Goal: Task Accomplishment & Management: Complete application form

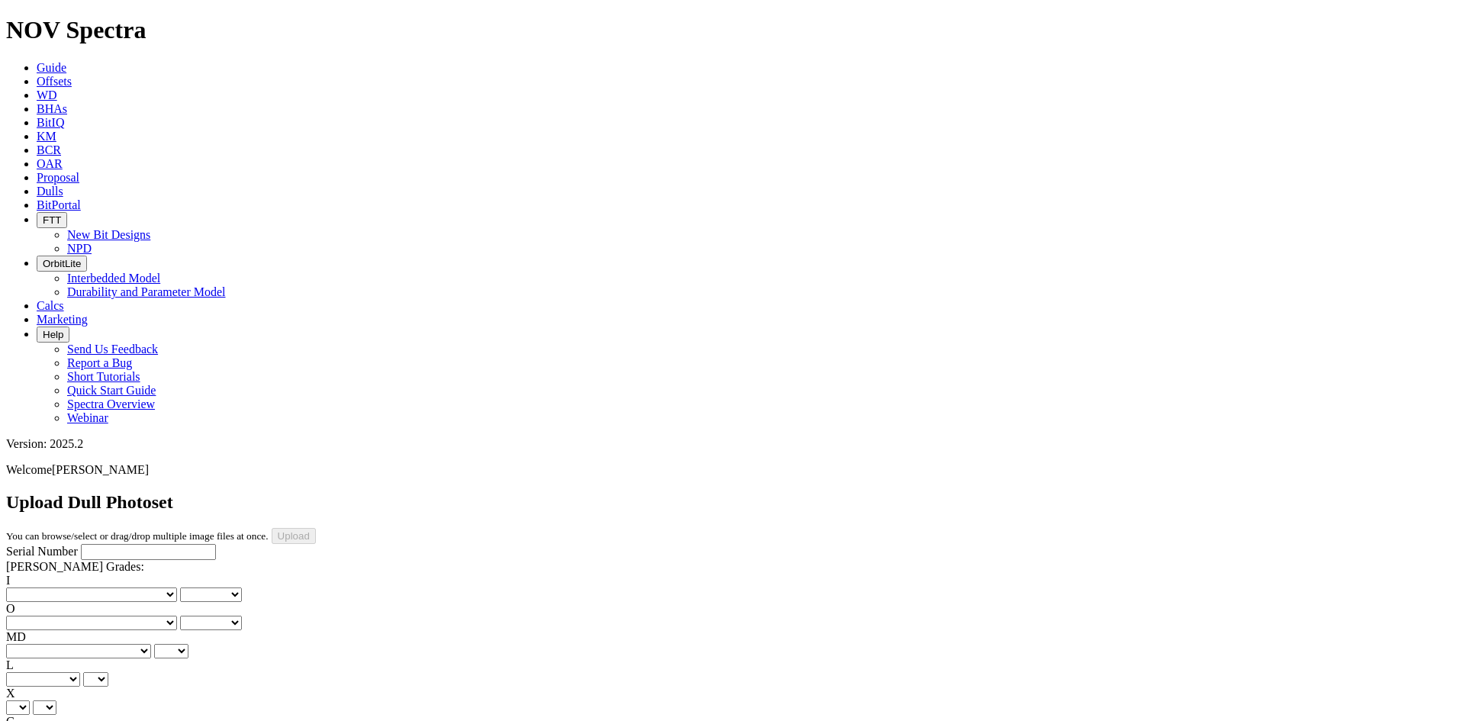
click at [103, 544] on input "Serial Number" at bounding box center [148, 552] width 135 height 16
paste input "A321312"
type input "A321312"
click at [60, 574] on div "I No lost, worn or damaged cutters 0 1 2 3 4 5 6 7 8 No diamond table left on a…" at bounding box center [732, 588] width 1453 height 28
click at [56, 588] on select "No lost, worn or damaged cutters 0 1 2 3 4 5 6 7 8 No diamond table left on any…" at bounding box center [91, 595] width 171 height 15
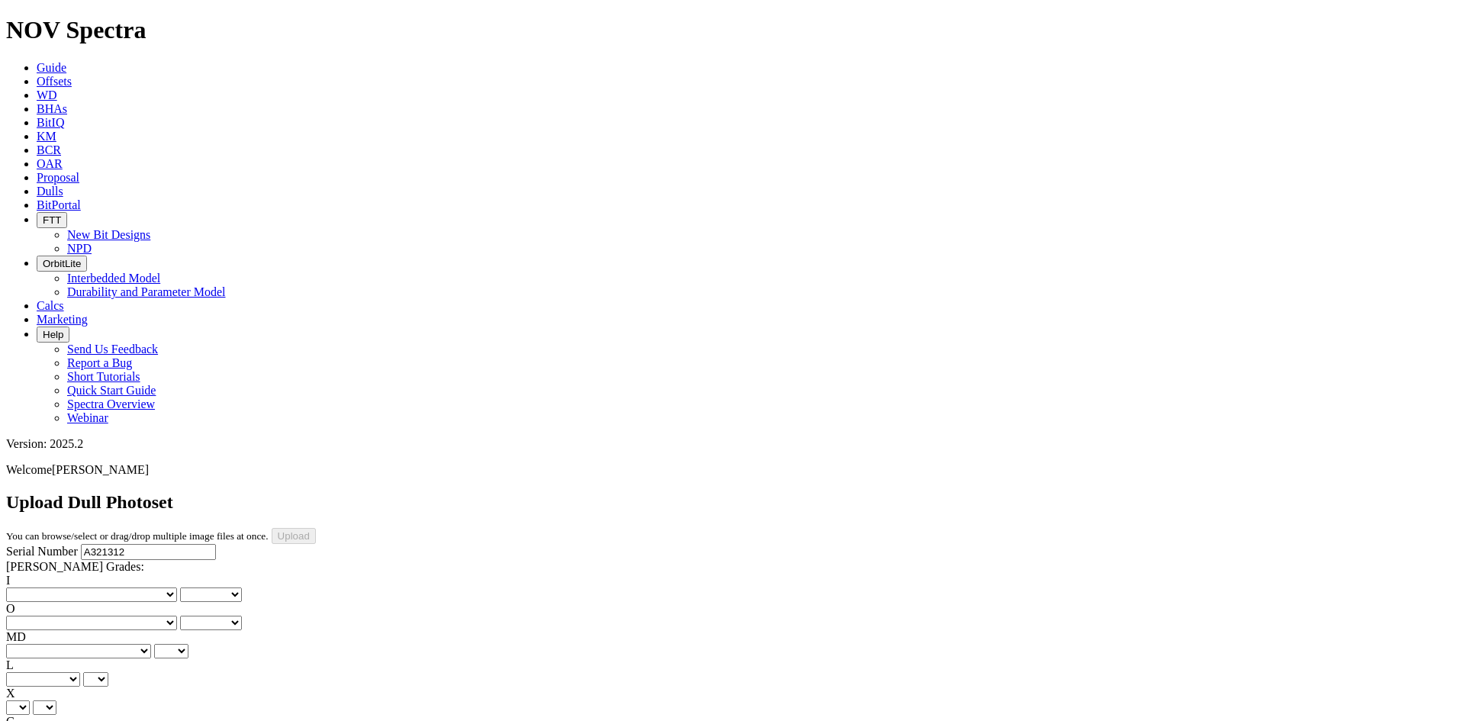
select select "number:2"
click at [31, 588] on select "No lost, worn or damaged cutters 0 1 2 3 4 5 6 7 8 No diamond table left on any…" at bounding box center [91, 595] width 171 height 15
select select "number:2"
drag, startPoint x: 126, startPoint y: 234, endPoint x: 125, endPoint y: 242, distance: 7.7
click at [126, 616] on select "No lost, worn or damaged cutters 0 1 2 3 4 5 6 7 8 No diamond table left on any…" at bounding box center [91, 623] width 171 height 15
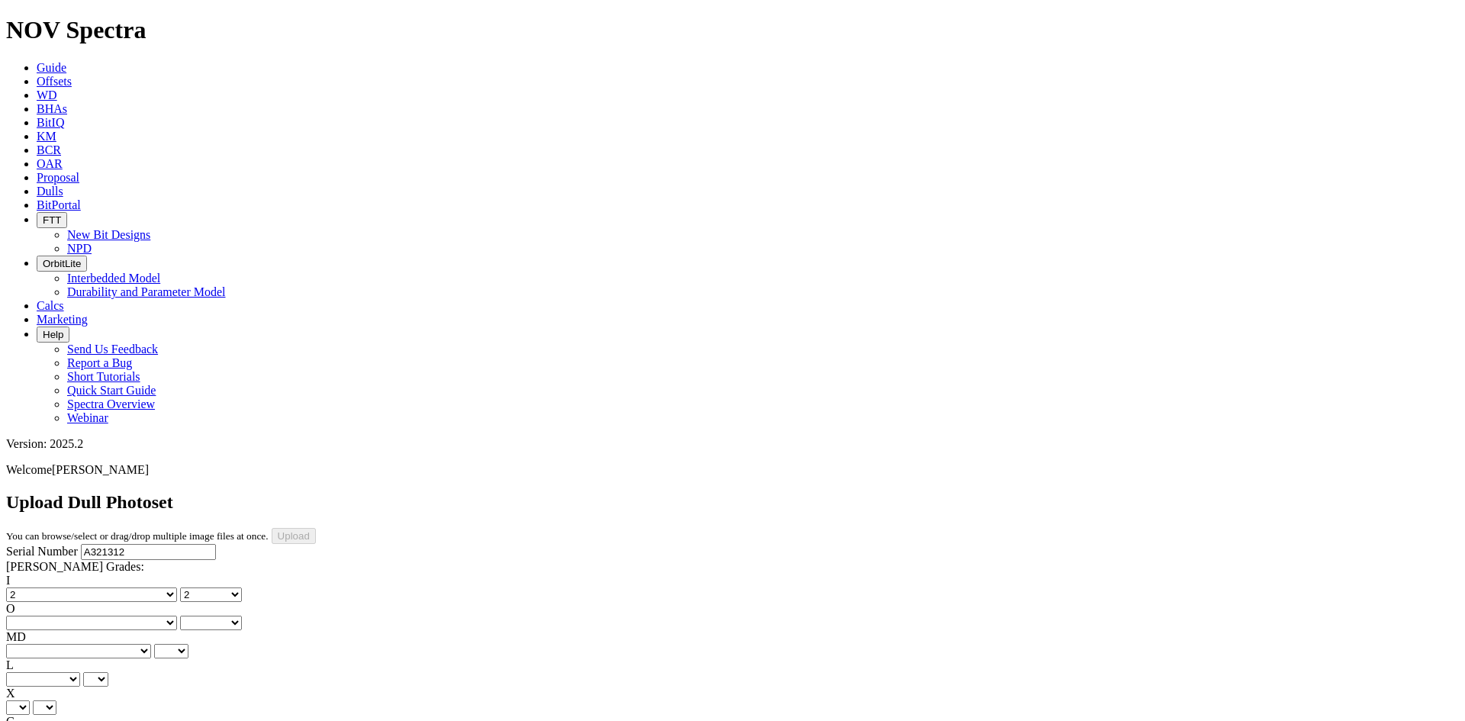
select select "number:1"
click at [108, 616] on select "No lost, worn or damaged cutters 0 1 2 3 4 5 6 7 8 No diamond table left on any…" at bounding box center [91, 623] width 171 height 15
select select "number:1"
click at [62, 644] on select "BF - Bond Failure BT - Broken Teeth/Cutters BU - Balled Up Bit CR - Cored CT - …" at bounding box center [78, 651] width 145 height 15
select select "string:LT"
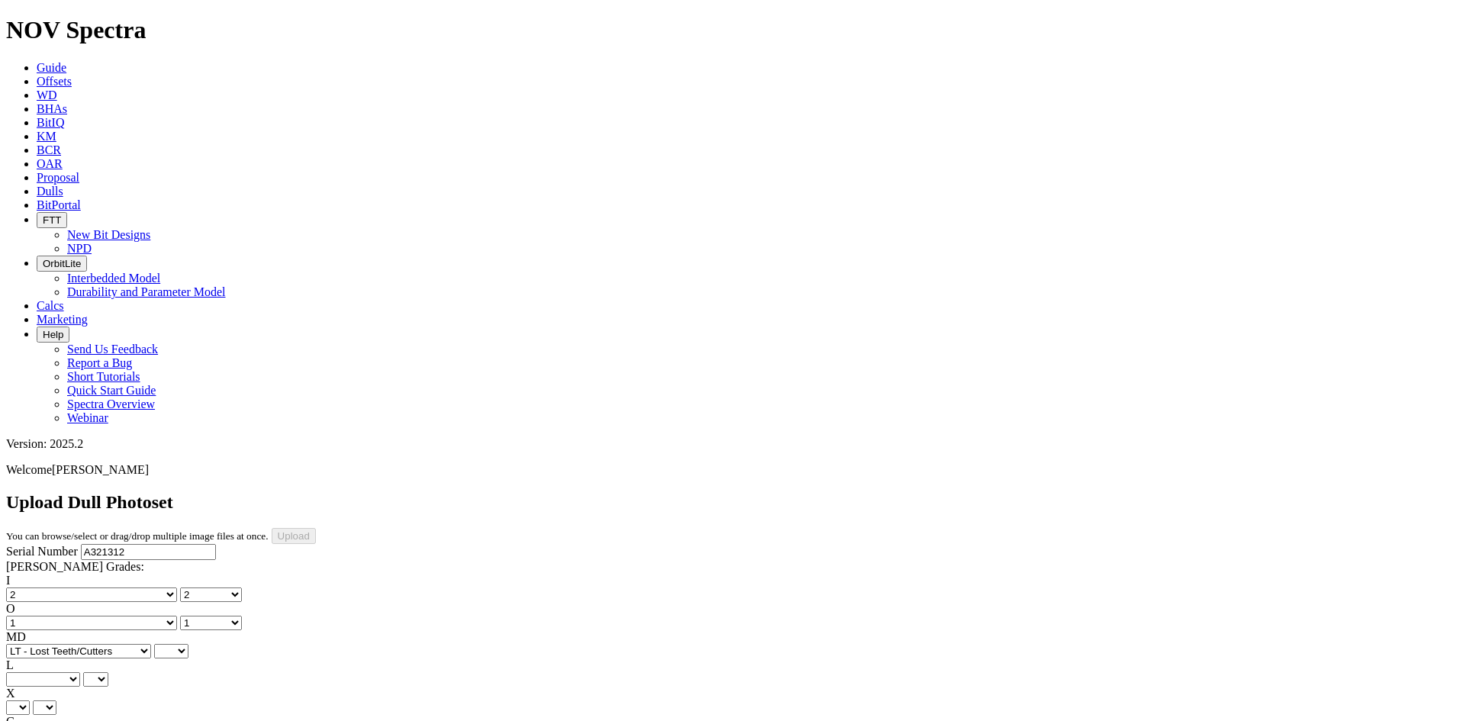
click at [31, 644] on select "BF - Bond Failure BT - Broken Teeth/Cutters BU - Balled Up Bit CR - Cored CT - …" at bounding box center [78, 651] width 145 height 15
select select "string:LT"
click at [49, 588] on select "No lost, worn or damaged cutters 0 1 2 3 4 5 6 7 8 No diamond table left on any…" at bounding box center [91, 595] width 171 height 15
select select "number:1"
click at [31, 588] on select "No lost, worn or damaged cutters 0 1 2 3 4 5 6 7 8 No diamond table left on any…" at bounding box center [91, 595] width 171 height 15
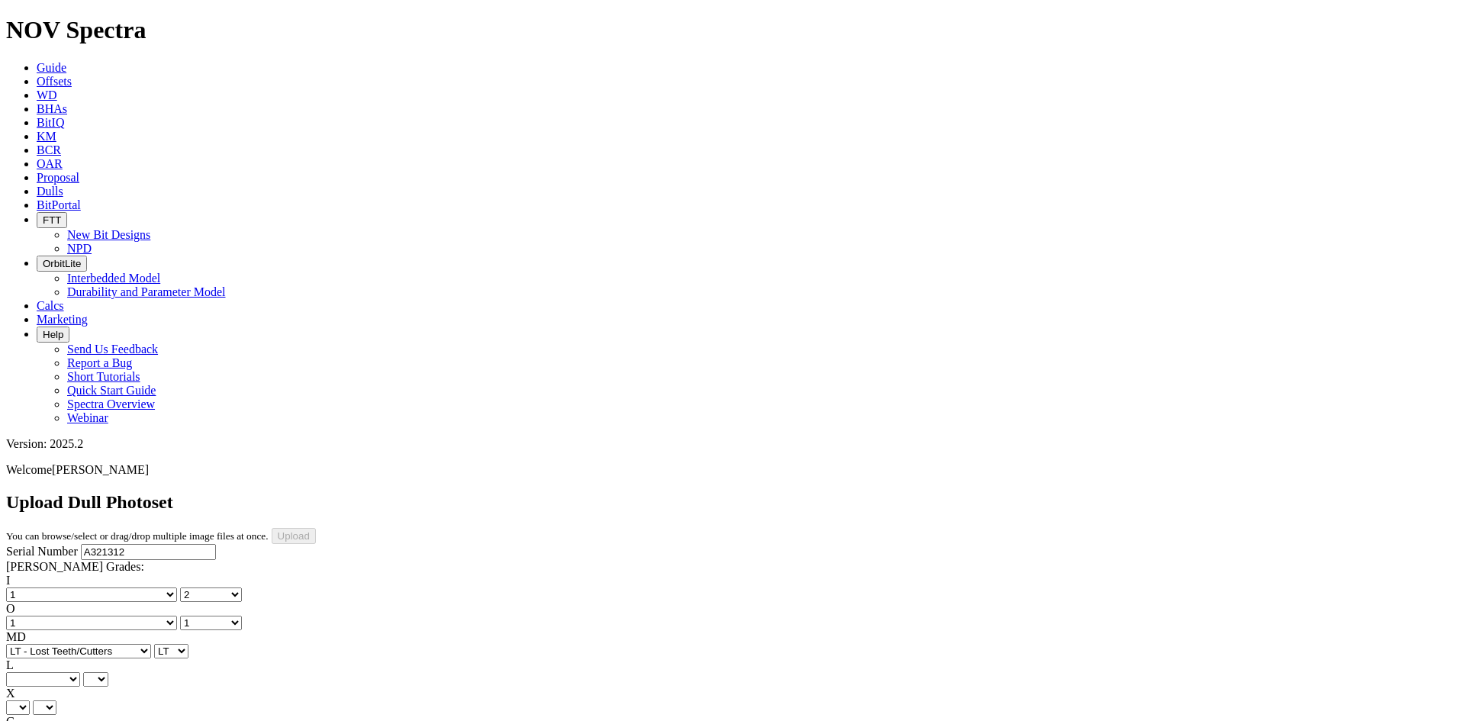
select select "number:1"
click at [80, 672] on select "A - All C - Cone G - Gauge N - Nose S - Shoulder T - Taper" at bounding box center [43, 679] width 74 height 15
select select "string:C"
click at [80, 672] on select "A - All C - Cone G - Gauge N - Nose S - Shoulder T - Taper" at bounding box center [43, 679] width 74 height 15
select select "string:C"
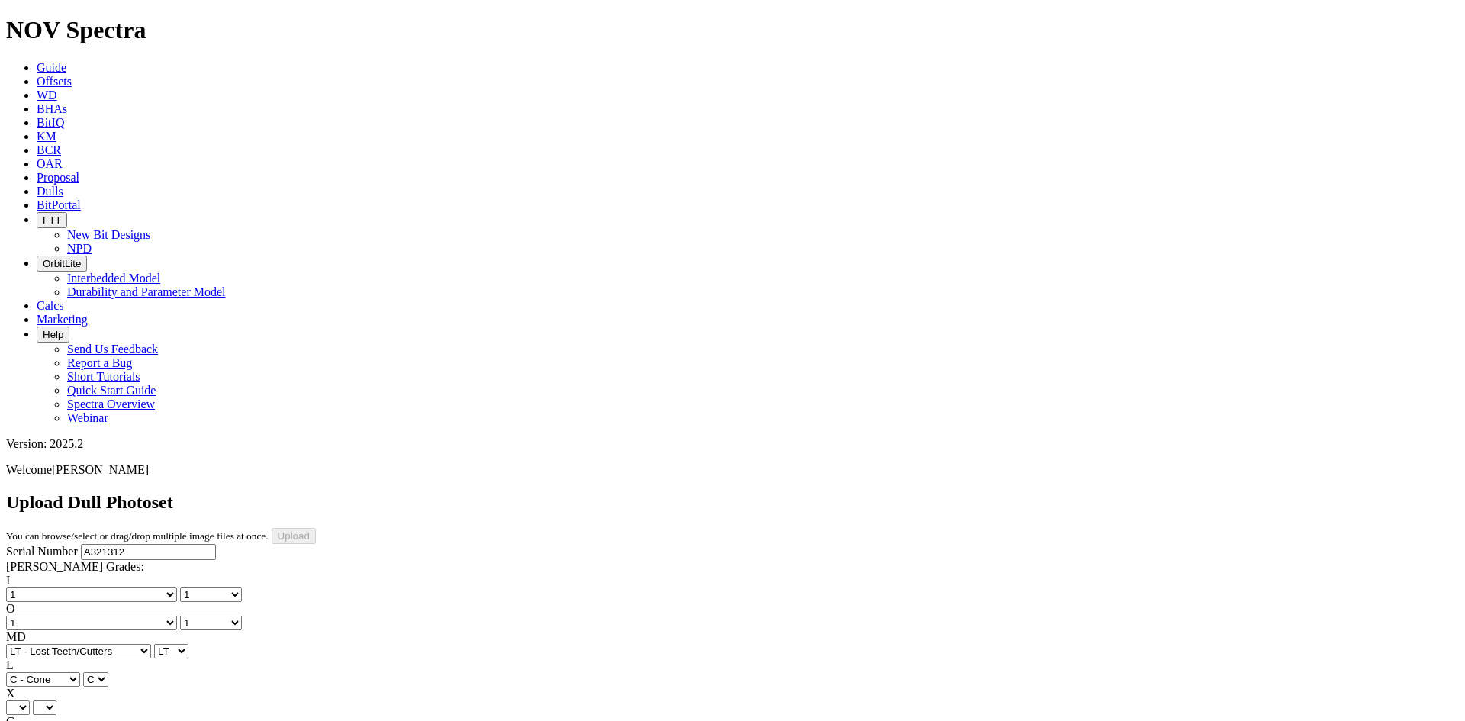
click at [30, 701] on select "X" at bounding box center [18, 708] width 24 height 15
select select "string:X"
click at [30, 701] on select "X" at bounding box center [18, 708] width 24 height 15
select select "string:X"
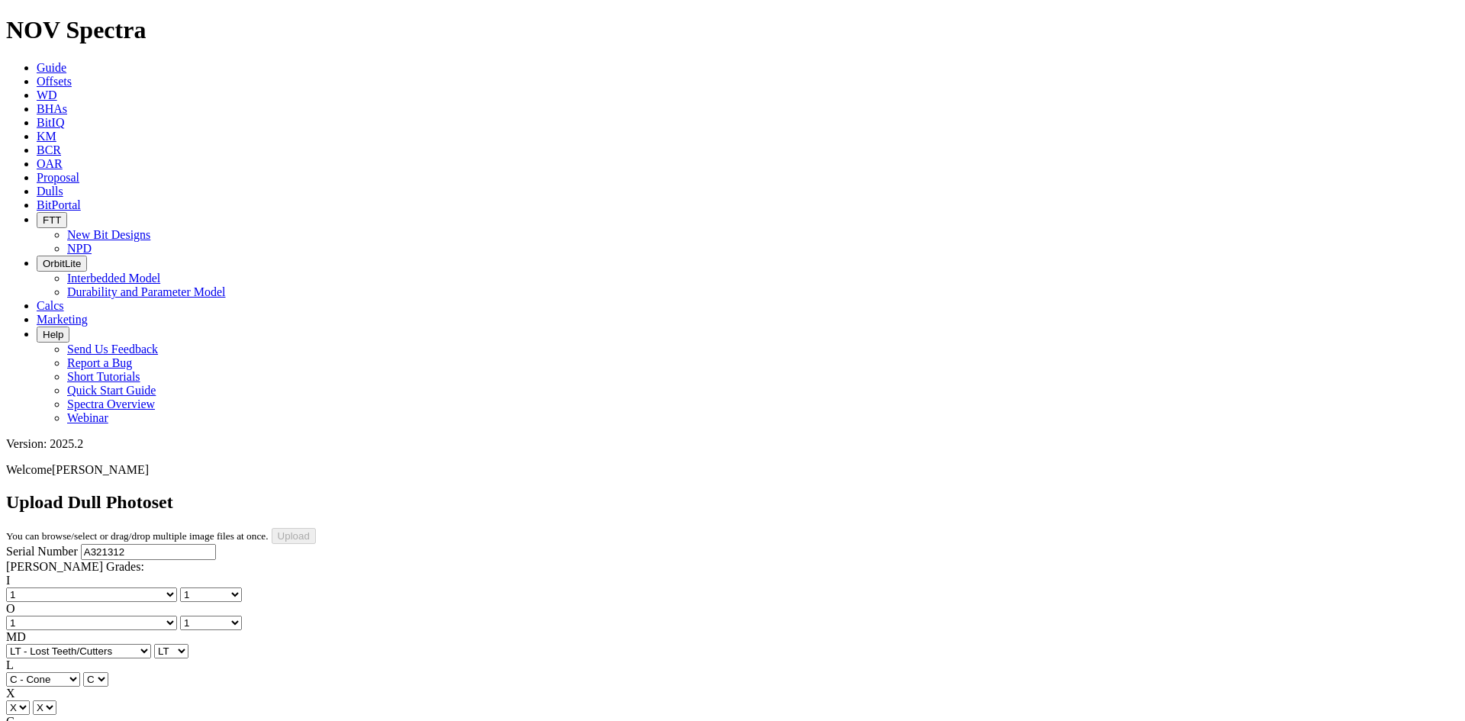
select select "string:I"
select select "string:WT"
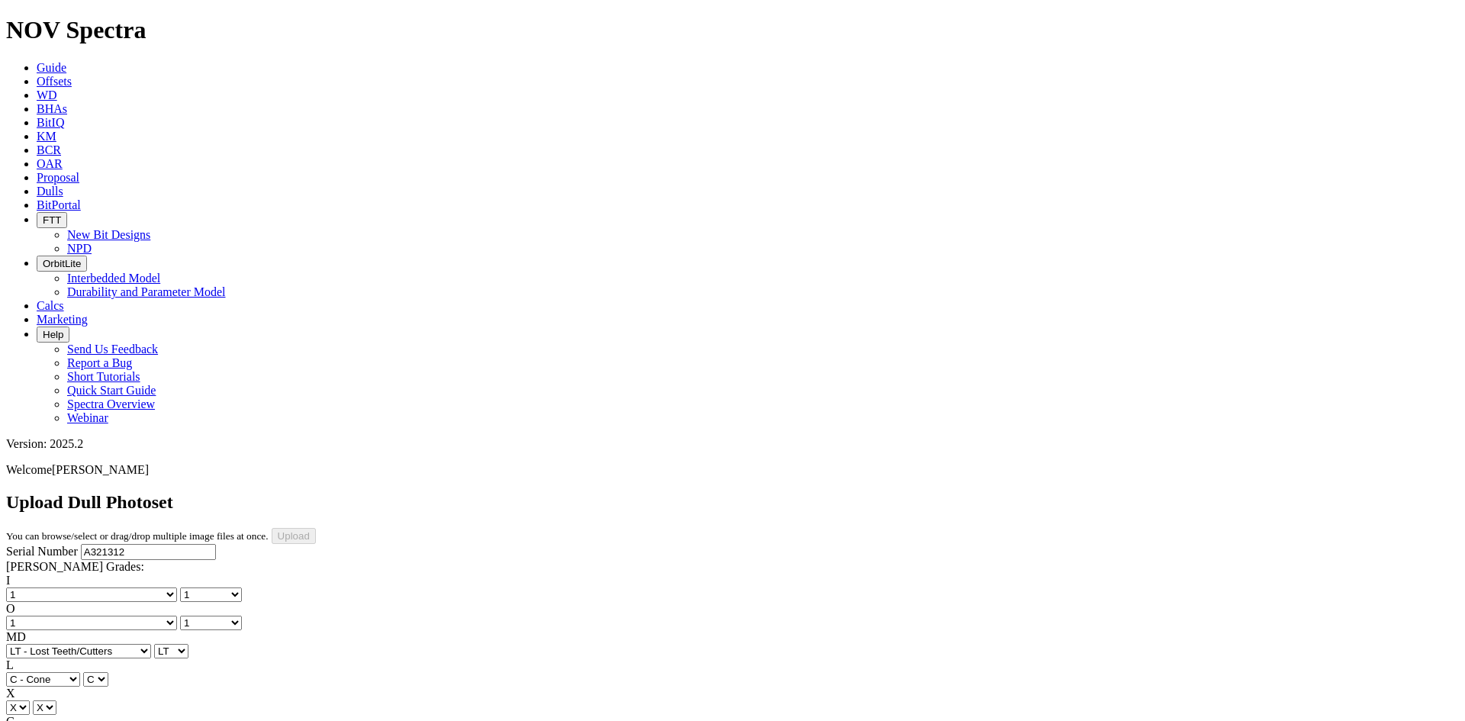
select select "string:WT"
select select "string:_"
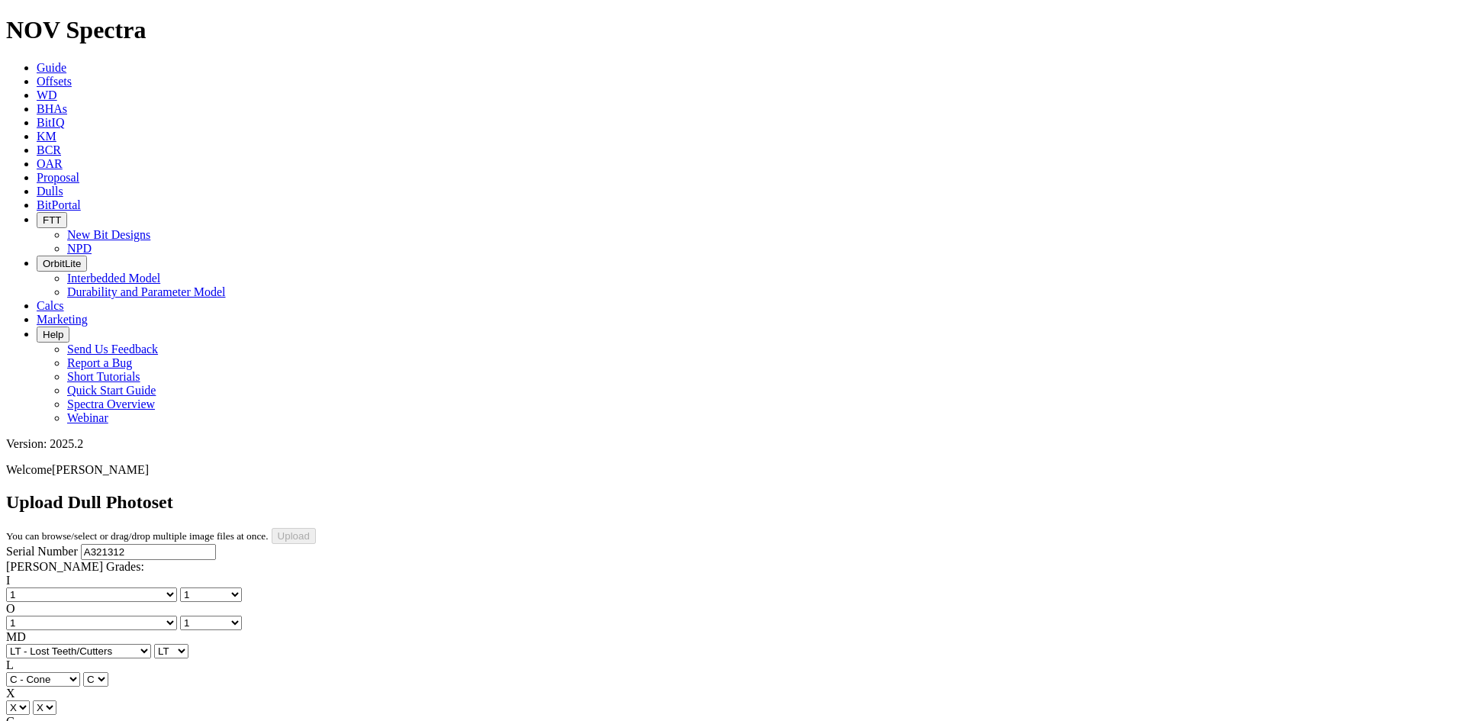
select select "string:_"
type input "9/14/25"
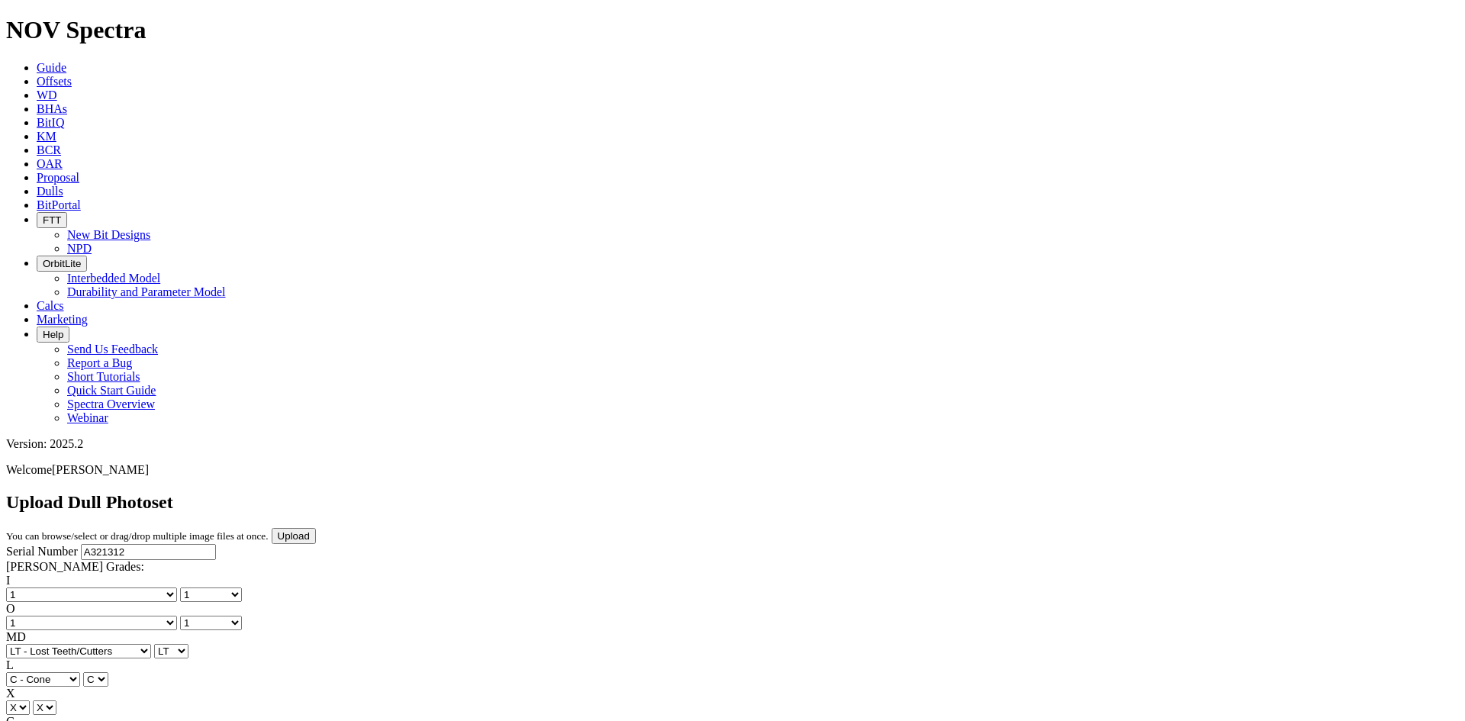
click at [316, 528] on input "Upload" at bounding box center [294, 536] width 44 height 16
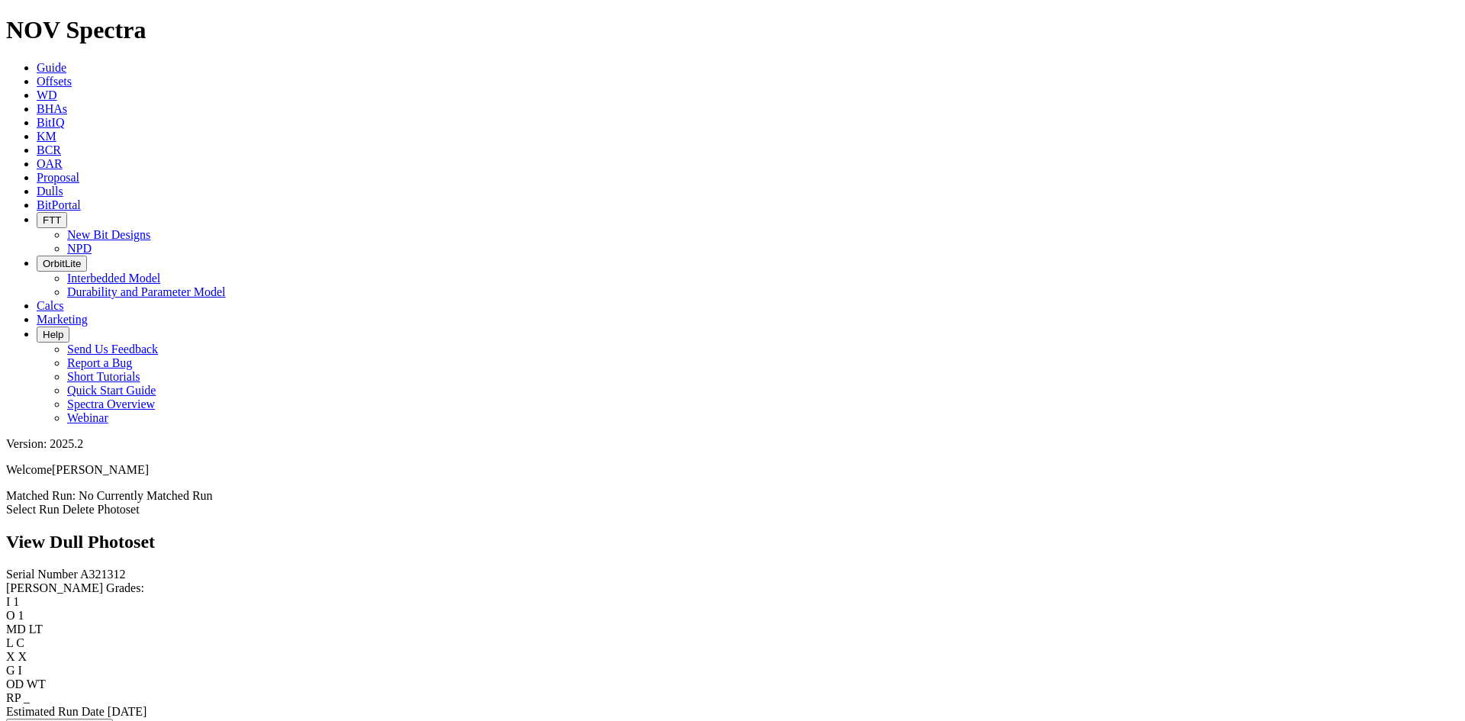
click at [140, 503] on link "Delete Photoset" at bounding box center [101, 509] width 77 height 13
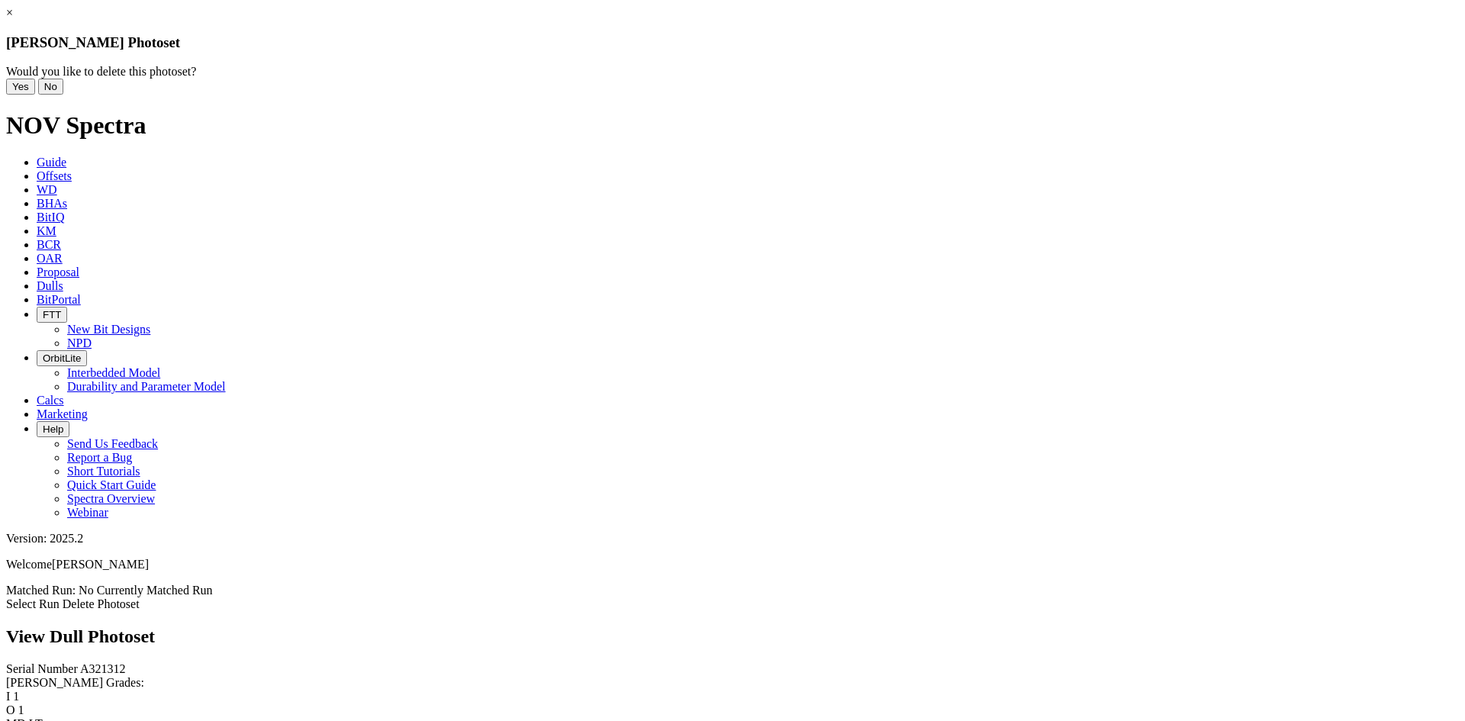
click at [35, 95] on button "Yes" at bounding box center [20, 87] width 29 height 16
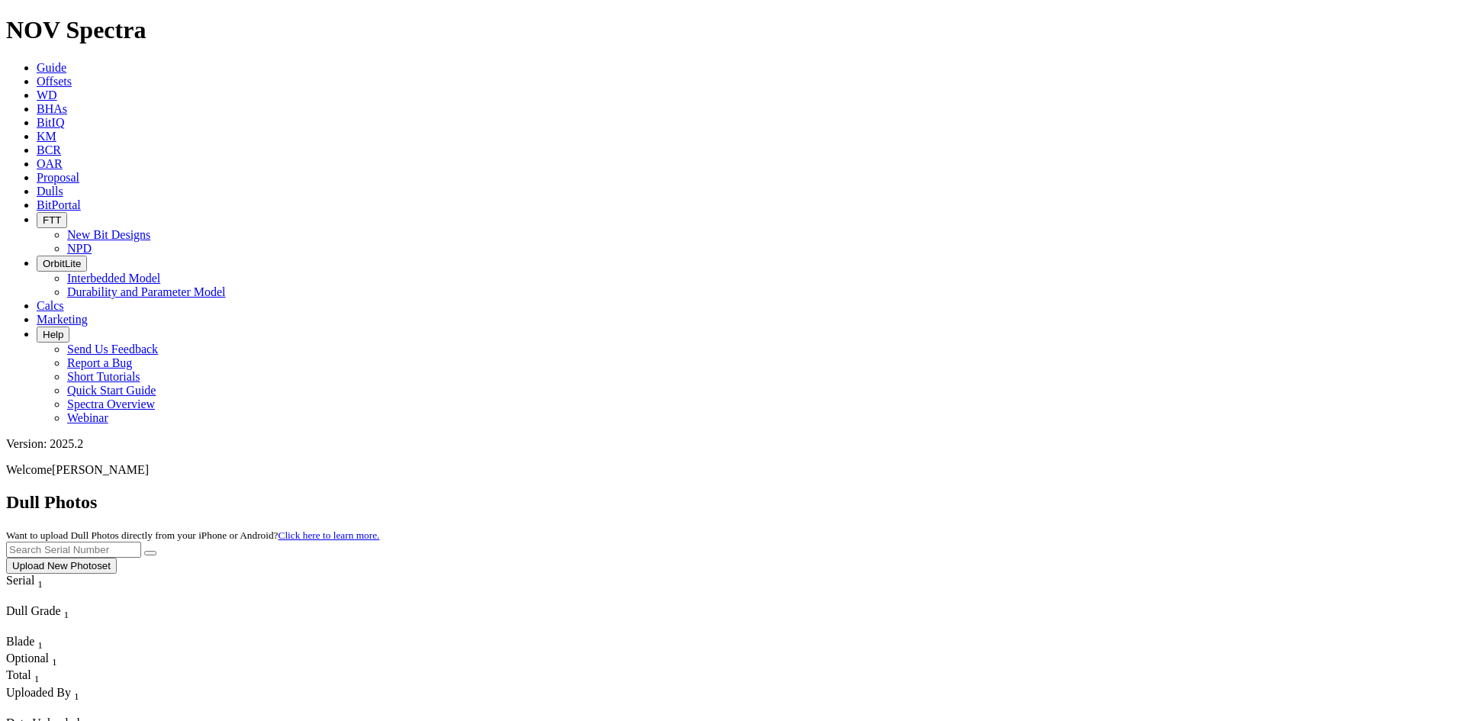
click at [141, 542] on input "text" at bounding box center [73, 550] width 135 height 16
paste input "A321312"
type input "A321312"
click at [156, 551] on button "submit" at bounding box center [150, 553] width 12 height 5
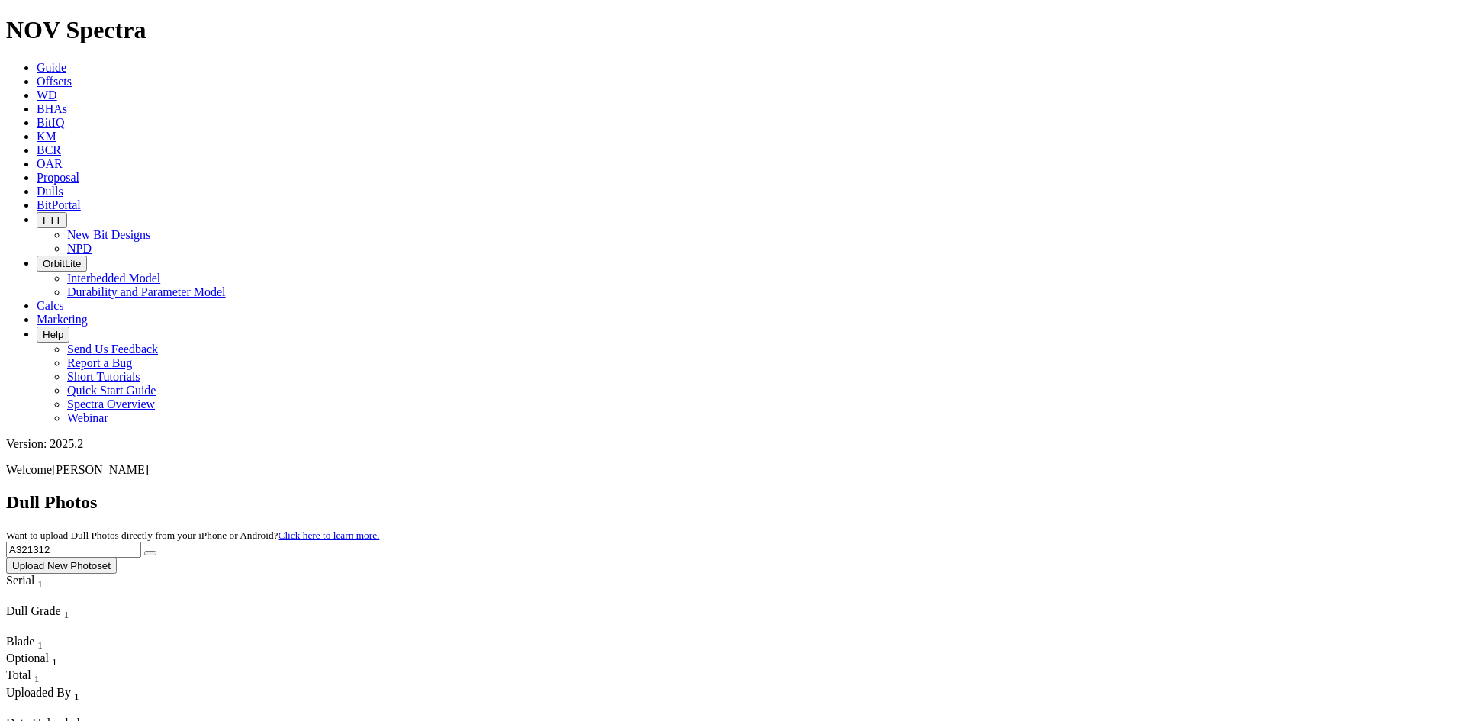
click at [63, 185] on span "Dulls" at bounding box center [50, 191] width 27 height 13
